Goal: Transaction & Acquisition: Purchase product/service

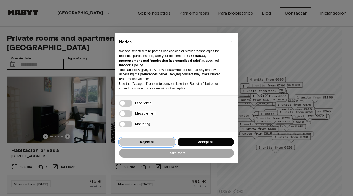
click at [157, 140] on button "Reject all" at bounding box center [147, 142] width 56 height 9
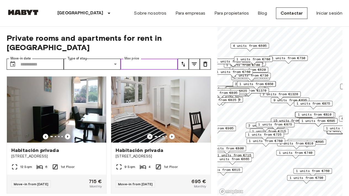
click at [139, 59] on input "Max price" at bounding box center [148, 64] width 57 height 11
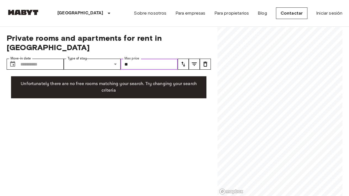
type input "*"
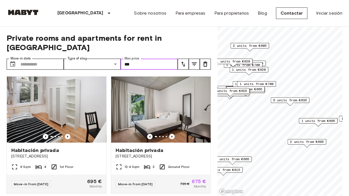
type input "***"
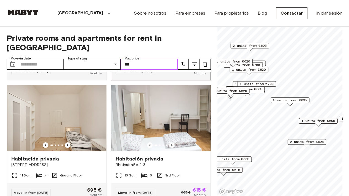
scroll to position [118, 0]
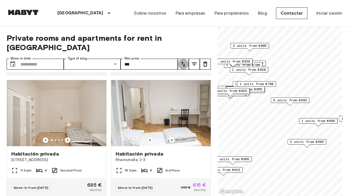
click at [180, 61] on icon "tune" at bounding box center [183, 64] width 7 height 7
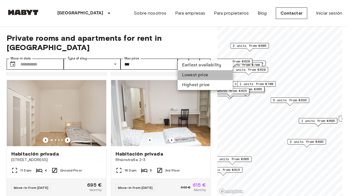
click at [188, 74] on li "Lowest price" at bounding box center [204, 75] width 55 height 10
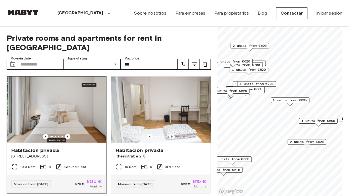
click at [60, 99] on img at bounding box center [56, 110] width 99 height 66
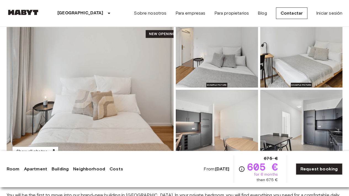
scroll to position [62, 0]
click at [157, 100] on img at bounding box center [90, 88] width 167 height 147
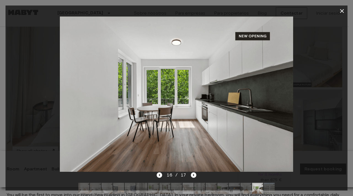
click at [308, 106] on div at bounding box center [177, 94] width 342 height 155
click at [343, 11] on icon "button" at bounding box center [341, 11] width 7 height 7
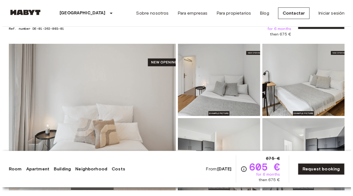
scroll to position [33, 0]
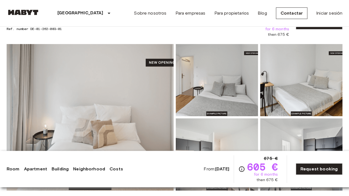
click at [201, 87] on img at bounding box center [217, 80] width 82 height 72
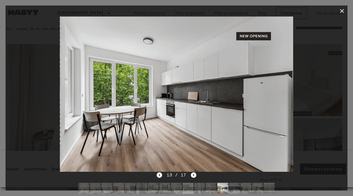
click at [297, 55] on div at bounding box center [177, 94] width 342 height 155
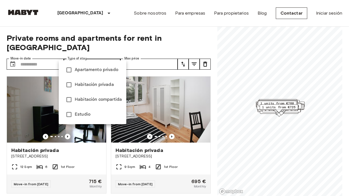
click at [110, 57] on div at bounding box center [176, 98] width 353 height 196
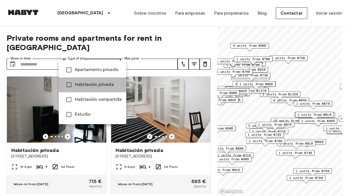
click at [99, 83] on span "Habitación privada" at bounding box center [98, 85] width 47 height 7
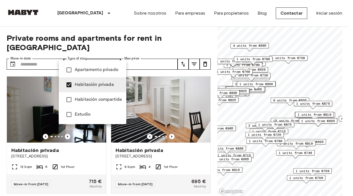
click at [107, 72] on span "Apartamento privado" at bounding box center [98, 70] width 47 height 7
type input "**********"
click at [171, 55] on div at bounding box center [176, 98] width 353 height 196
click at [188, 46] on div at bounding box center [176, 98] width 353 height 196
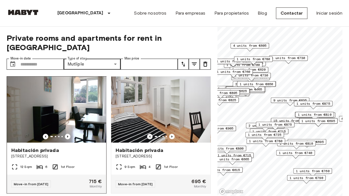
click at [69, 134] on div at bounding box center [56, 137] width 99 height 6
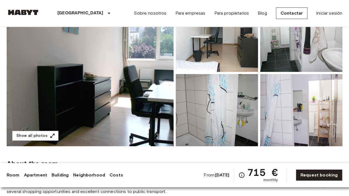
scroll to position [72, 0]
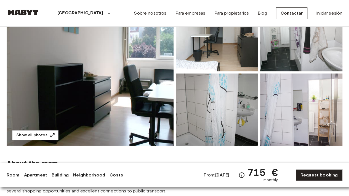
click at [139, 115] on img at bounding box center [90, 72] width 167 height 147
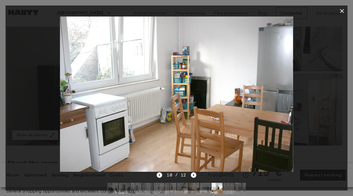
click at [336, 9] on div at bounding box center [177, 11] width 342 height 11
click at [339, 9] on icon "button" at bounding box center [341, 11] width 7 height 7
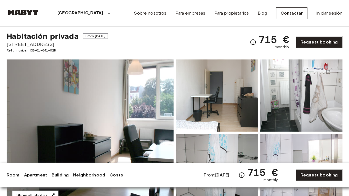
scroll to position [0, 0]
